Goal: Task Accomplishment & Management: Manage account settings

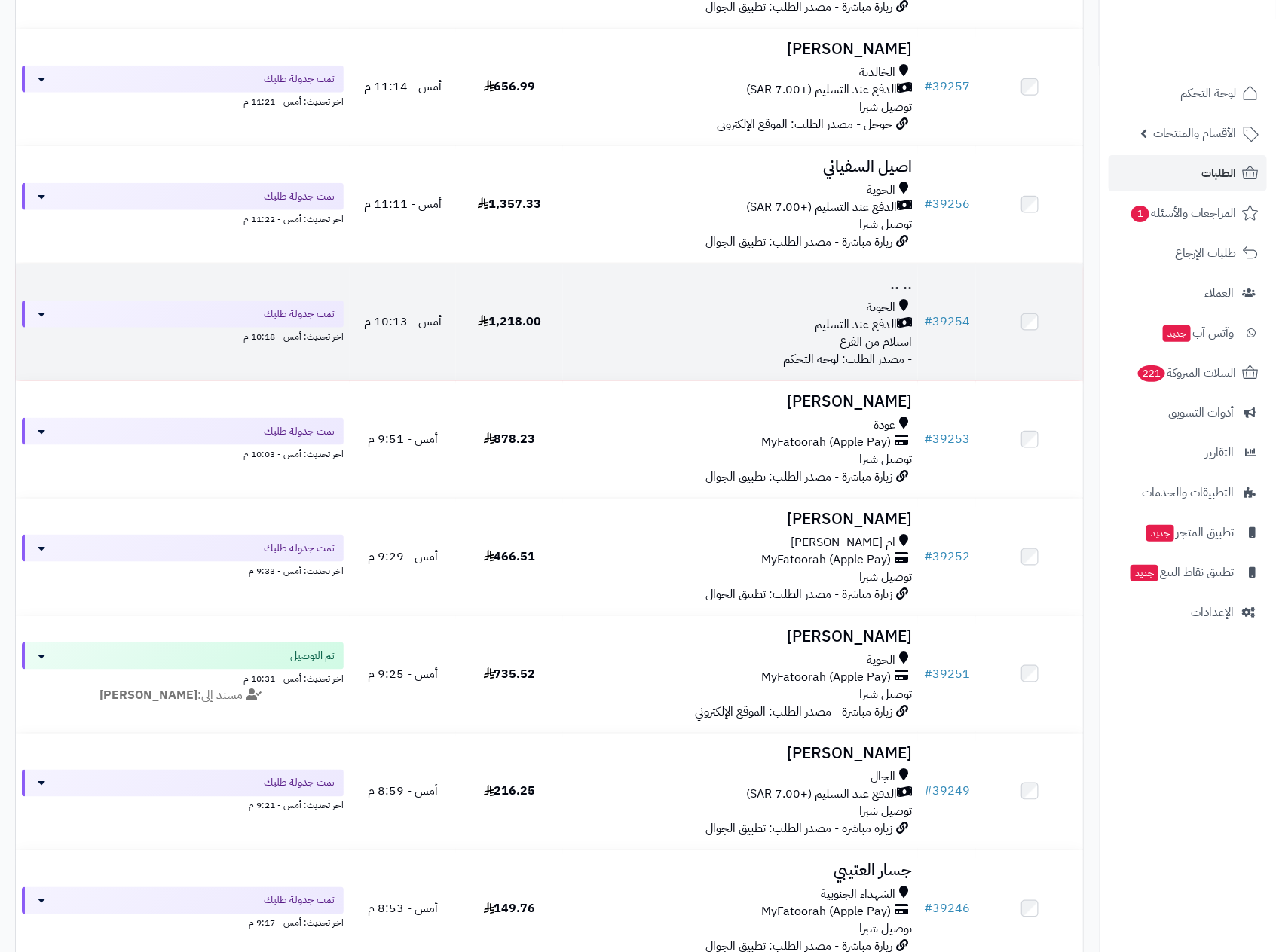
scroll to position [565, 0]
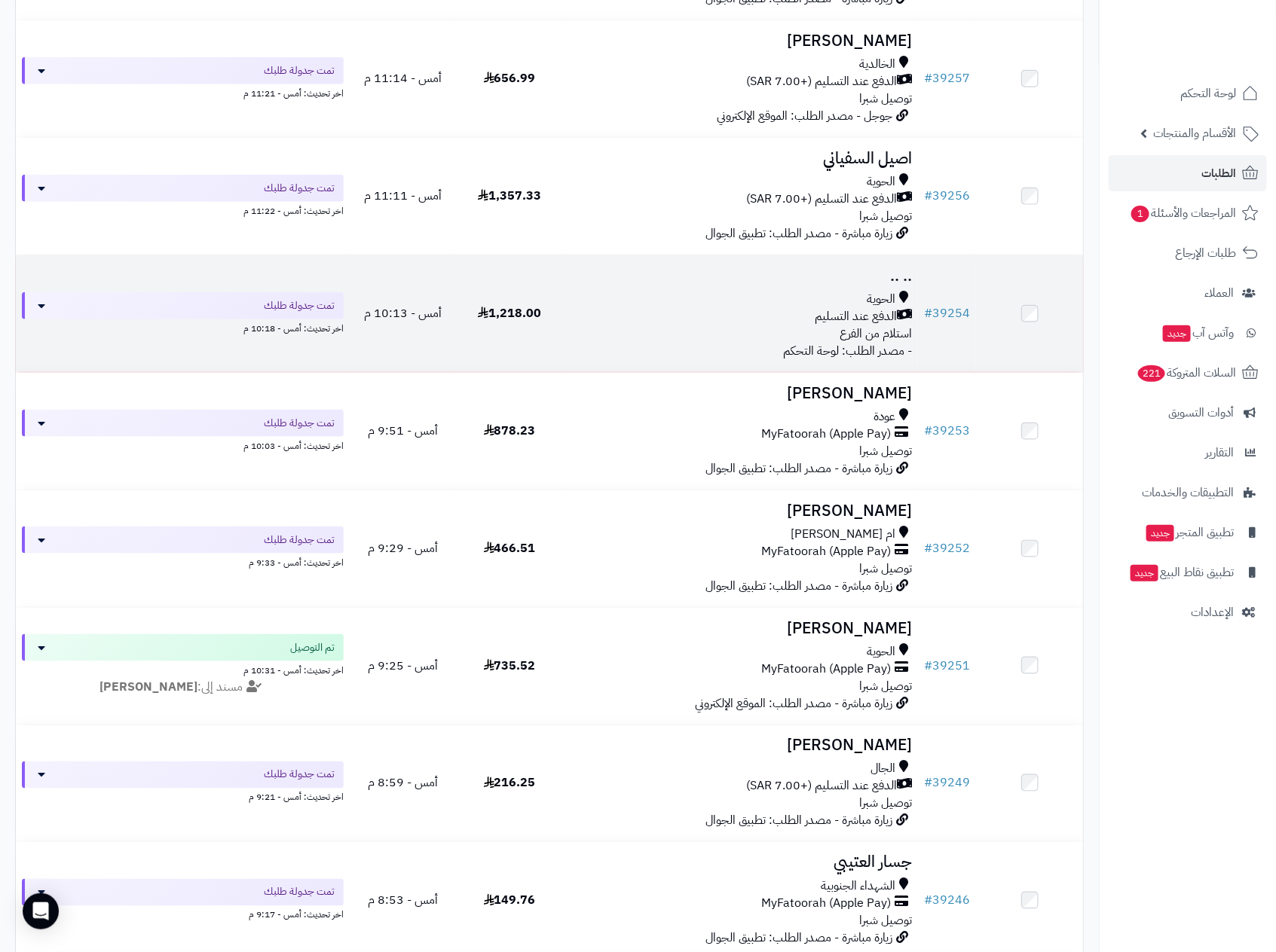
click at [840, 296] on div "الحوية" at bounding box center [741, 299] width 344 height 17
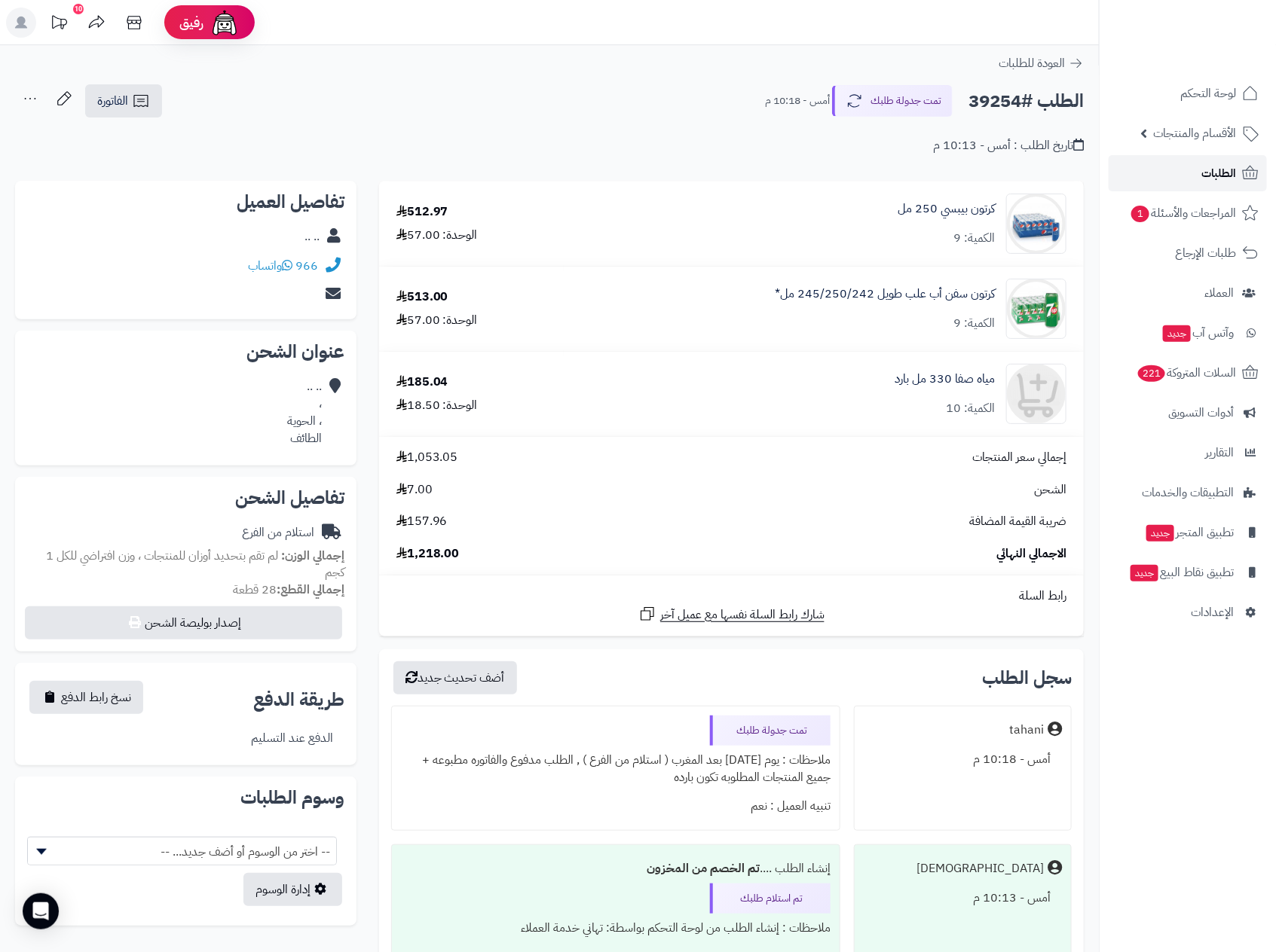
click at [1219, 175] on span "الطلبات" at bounding box center [1218, 174] width 35 height 21
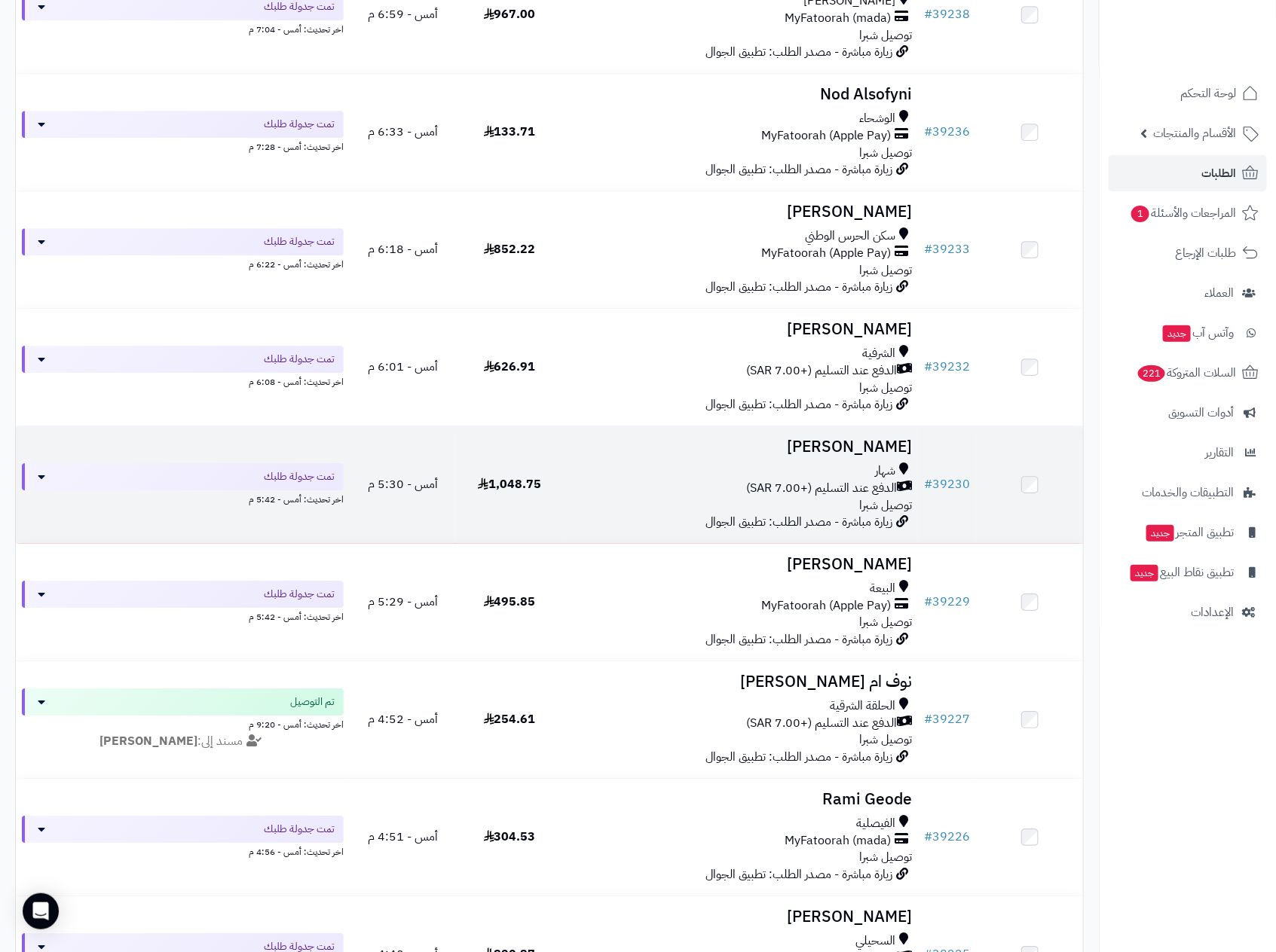
scroll to position [2034, 0]
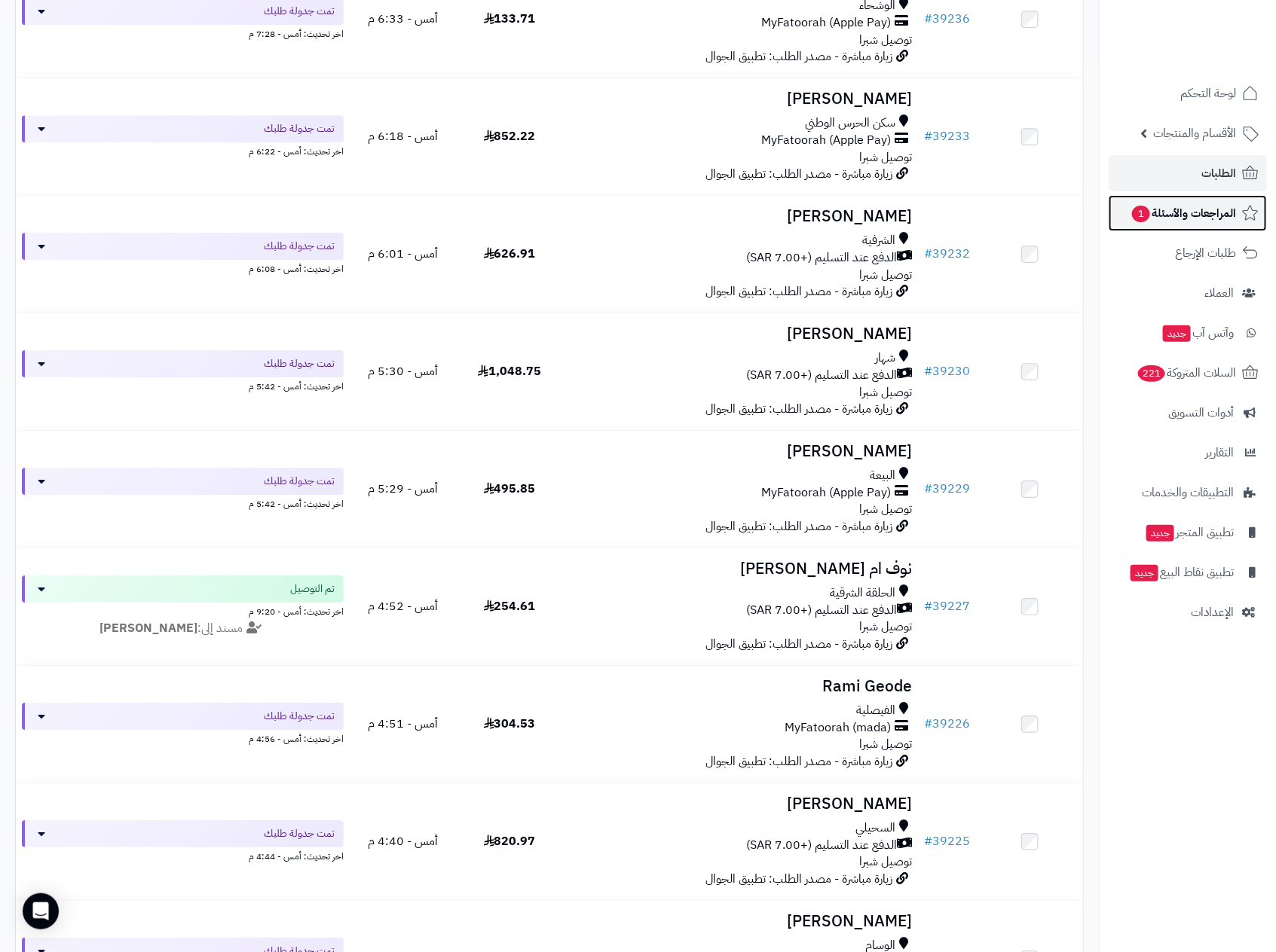
click at [1198, 210] on span "المراجعات والأسئلة 1" at bounding box center [1183, 213] width 105 height 21
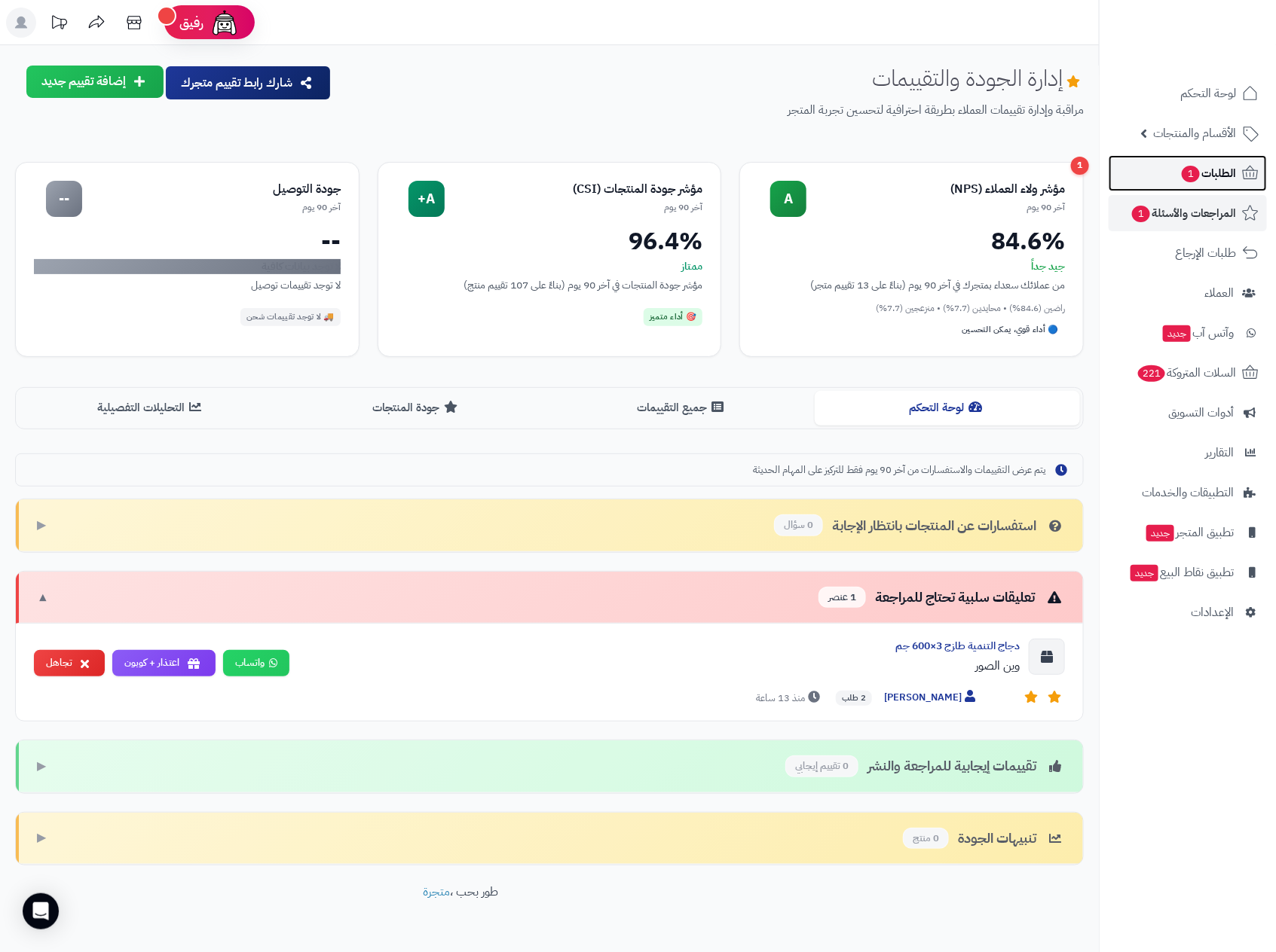
click at [1223, 168] on span "الطلبات 1" at bounding box center [1208, 174] width 56 height 21
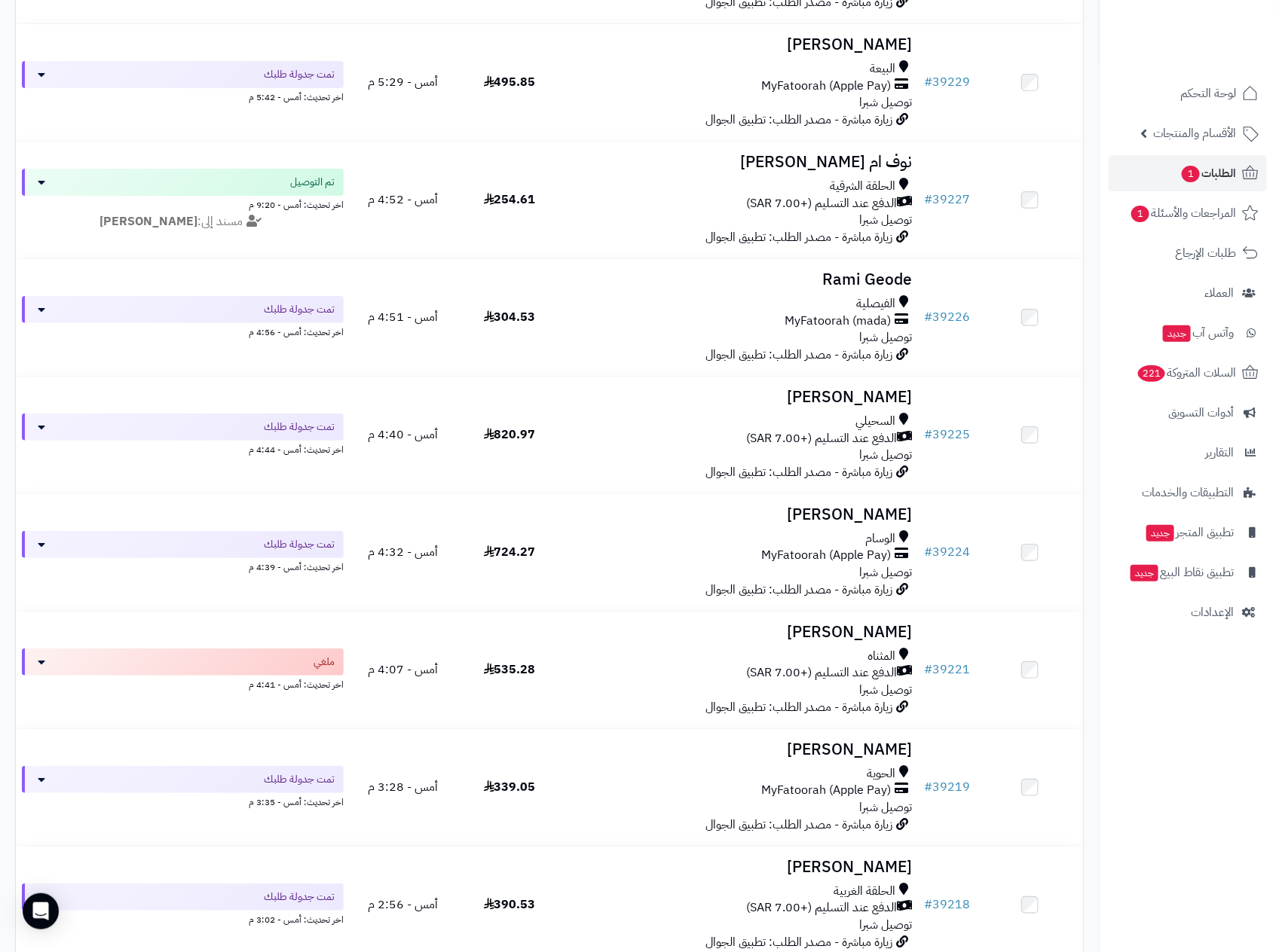
scroll to position [2712, 0]
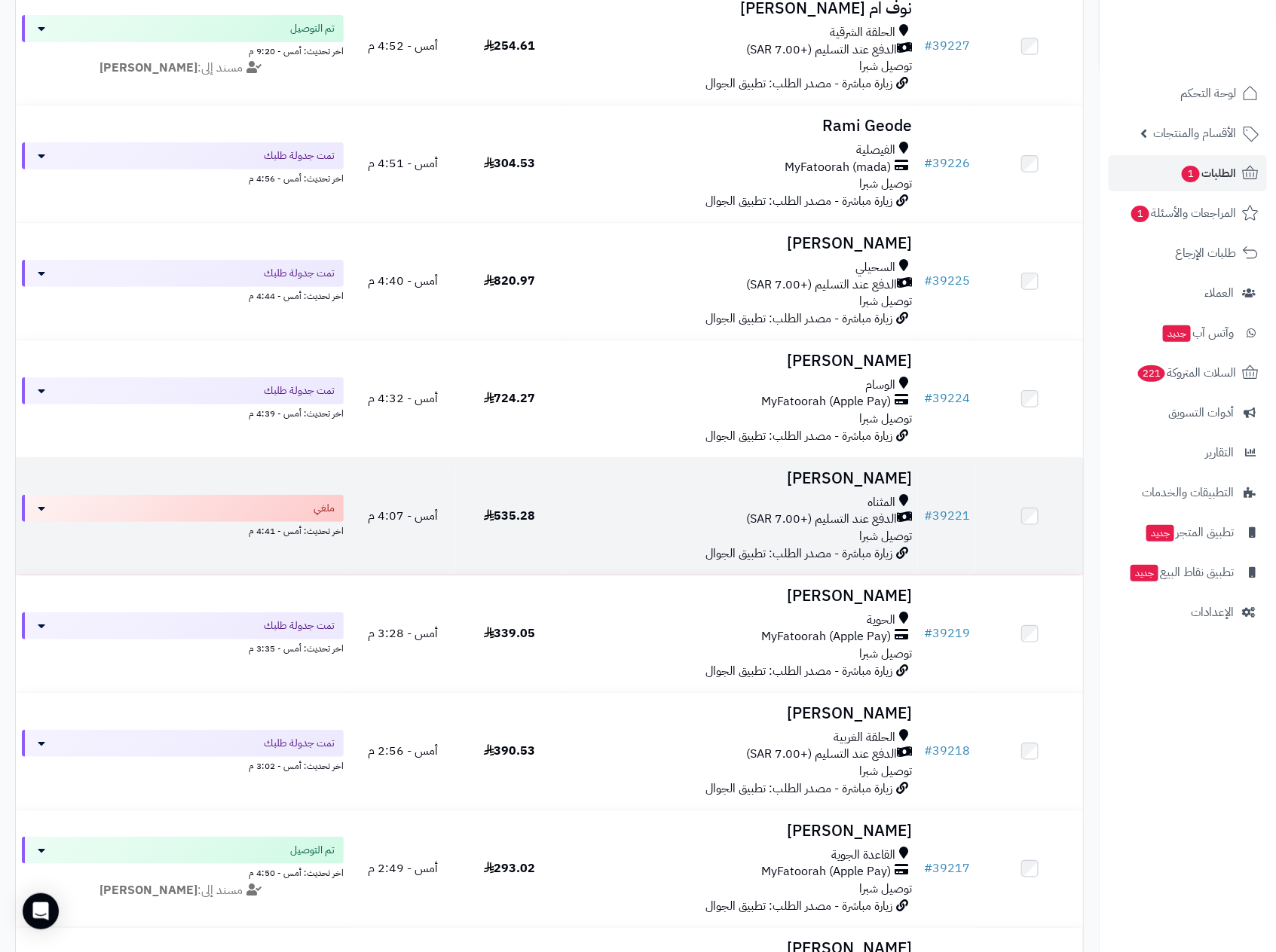
click at [784, 504] on div "المثناه" at bounding box center [741, 502] width 344 height 17
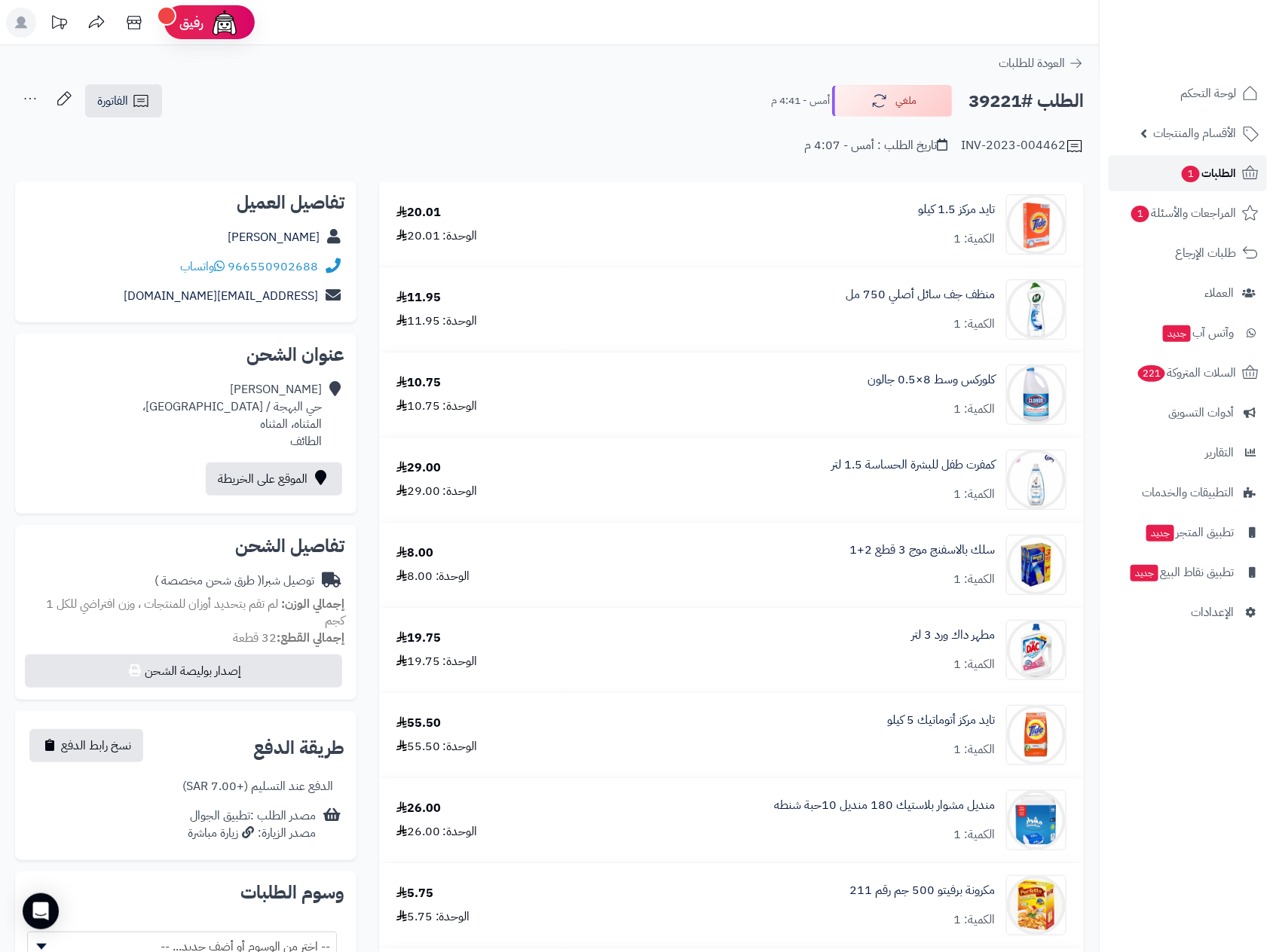
click at [1209, 163] on span "الطلبات 1" at bounding box center [1208, 174] width 56 height 21
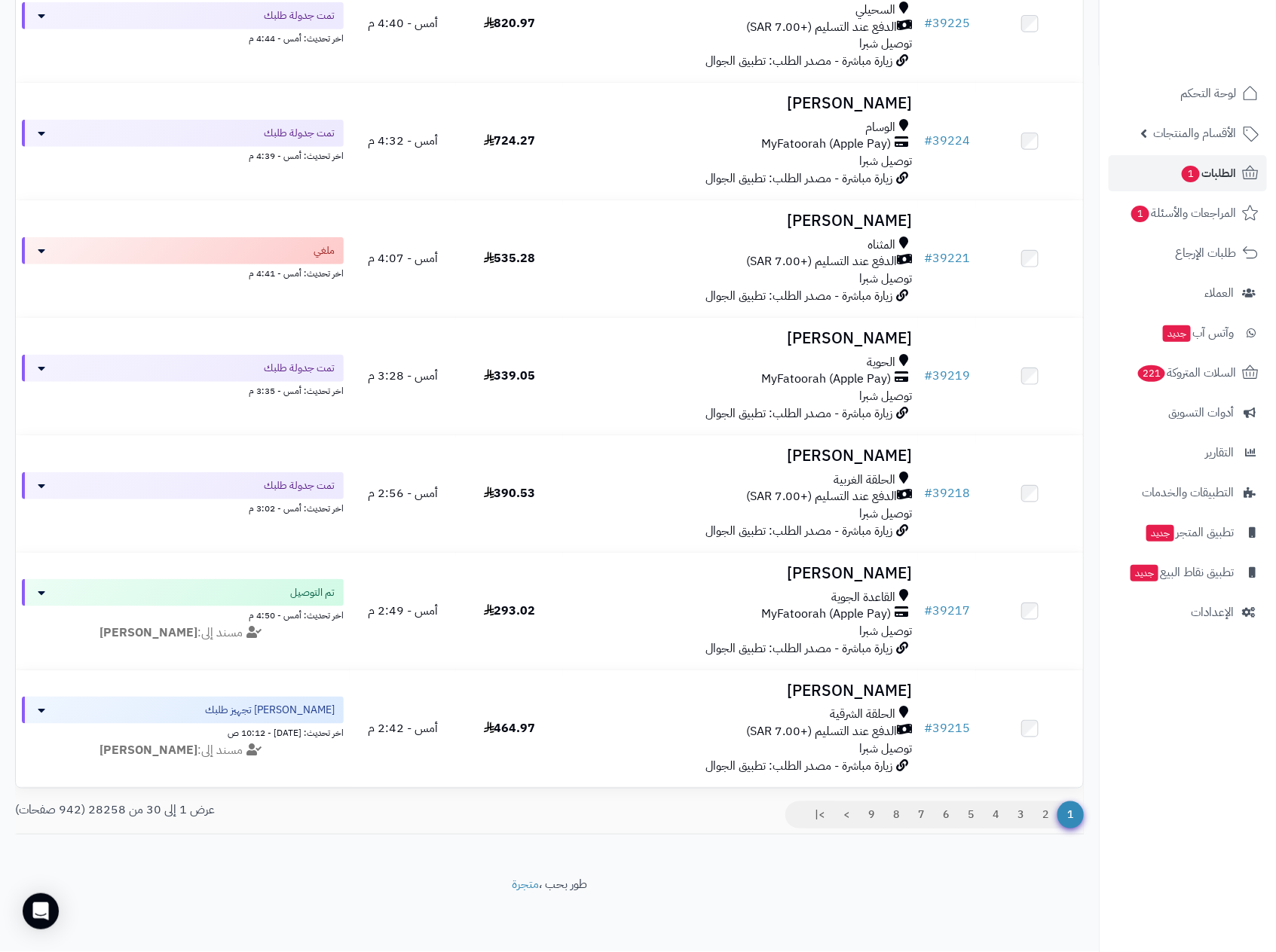
scroll to position [2996, 0]
click at [1042, 818] on link "2" at bounding box center [1046, 814] width 26 height 27
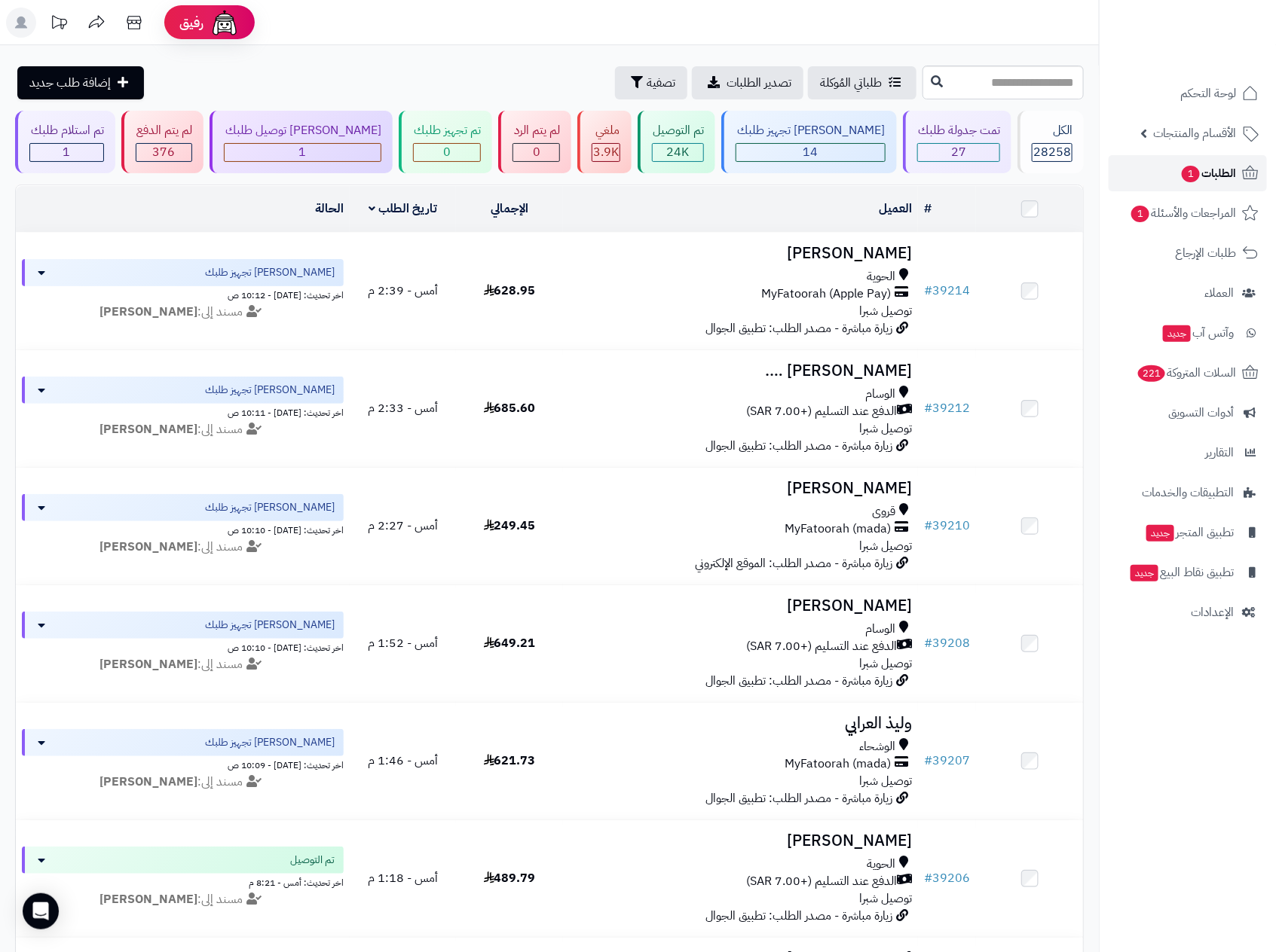
click at [1207, 173] on span "الطلبات 1" at bounding box center [1208, 174] width 56 height 21
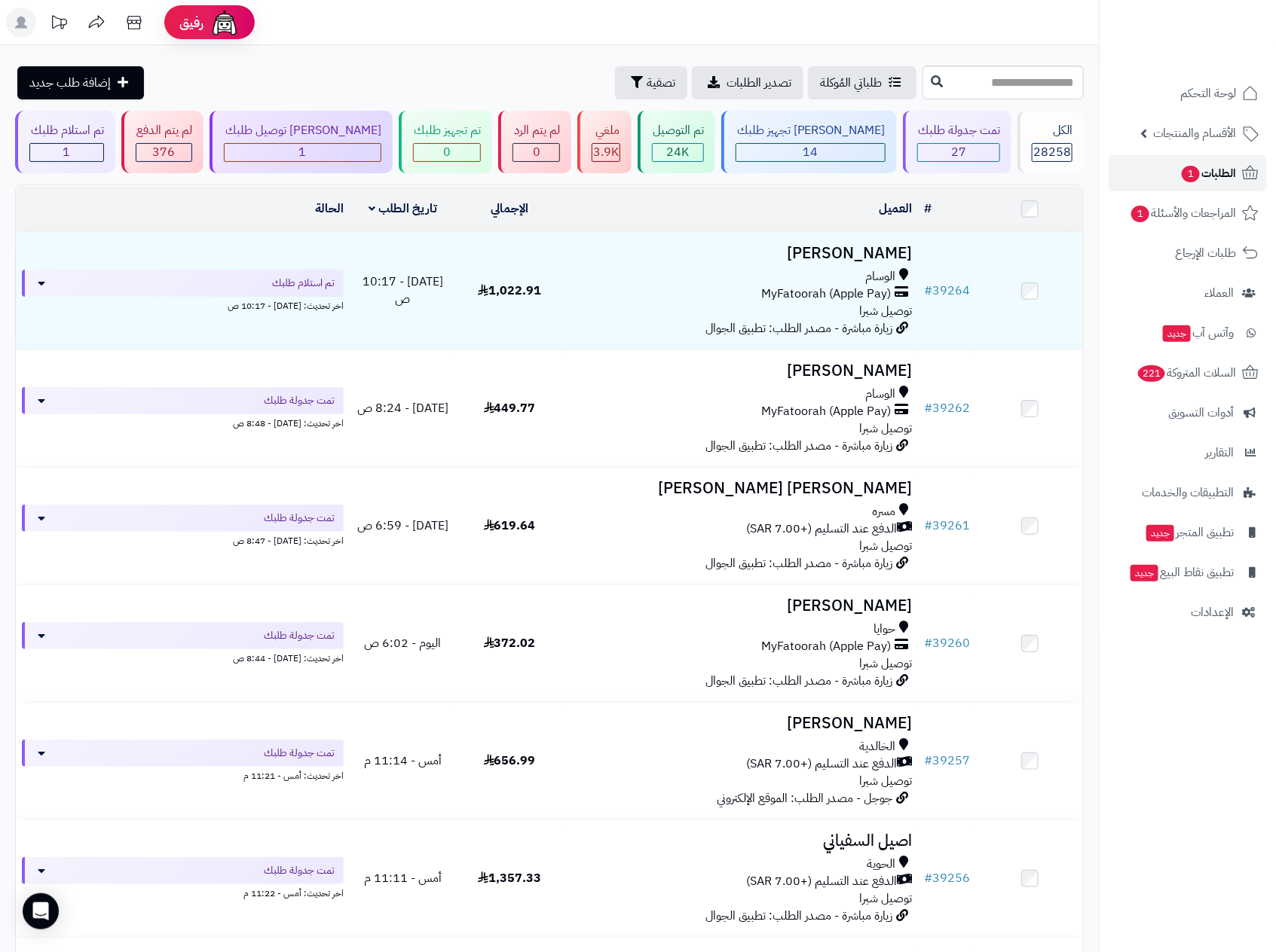
click at [1226, 164] on span "الطلبات 1" at bounding box center [1208, 174] width 56 height 21
